Goal: Task Accomplishment & Management: Manage account settings

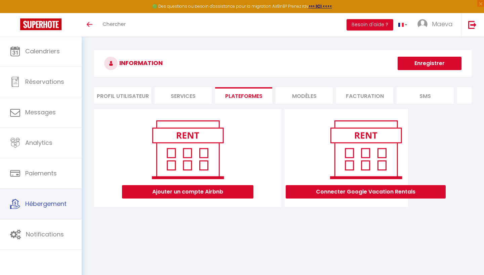
click at [49, 204] on span "Hébergement" at bounding box center [45, 204] width 41 height 8
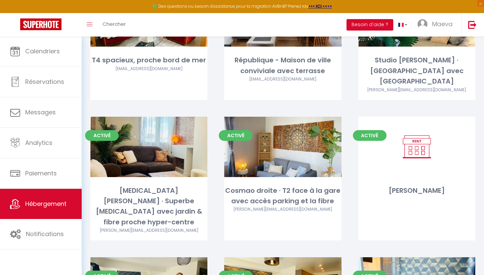
scroll to position [595, 0]
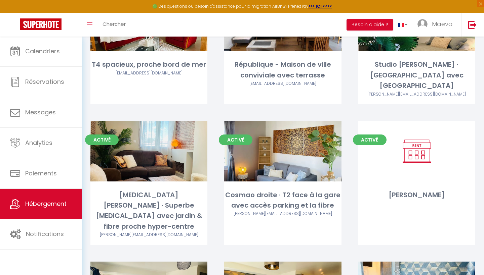
click at [424, 154] on div "Editer" at bounding box center [416, 151] width 117 height 60
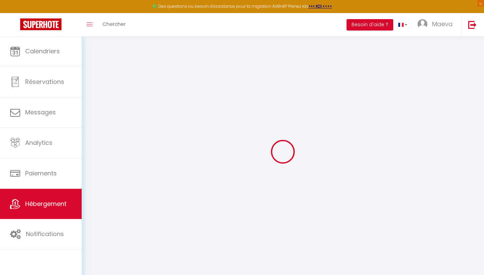
select select "+ 20 %"
select select "+ 28 %"
select select
checkbox input "false"
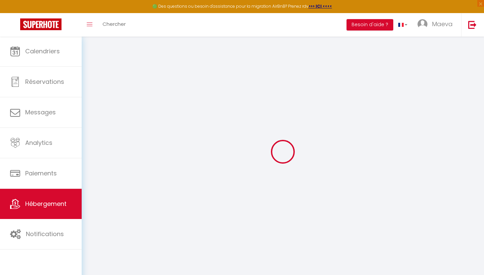
checkbox input "false"
select select
checkbox input "false"
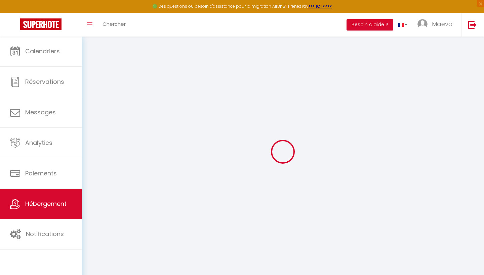
checkbox input "false"
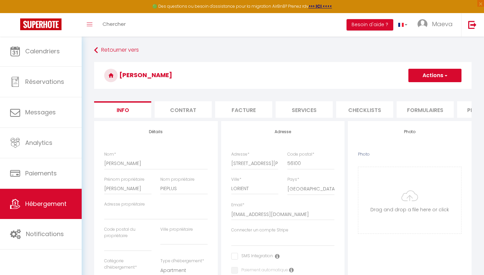
select select
checkbox input "false"
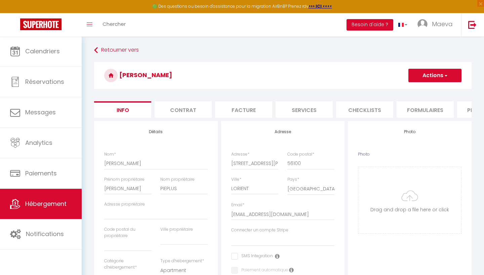
click at [467, 112] on li "Plateformes" at bounding box center [485, 109] width 57 height 16
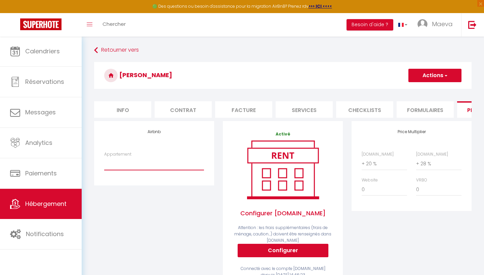
select select "22664-26554001"
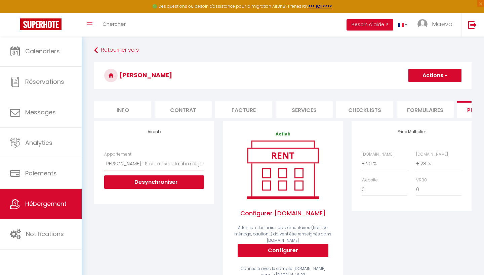
drag, startPoint x: 49, startPoint y: 204, endPoint x: 449, endPoint y: 78, distance: 419.9
click at [449, 78] on button "Actions" at bounding box center [434, 75] width 53 height 13
click at [422, 89] on link "Enregistrer" at bounding box center [434, 90] width 53 height 9
